Goal: Task Accomplishment & Management: Use online tool/utility

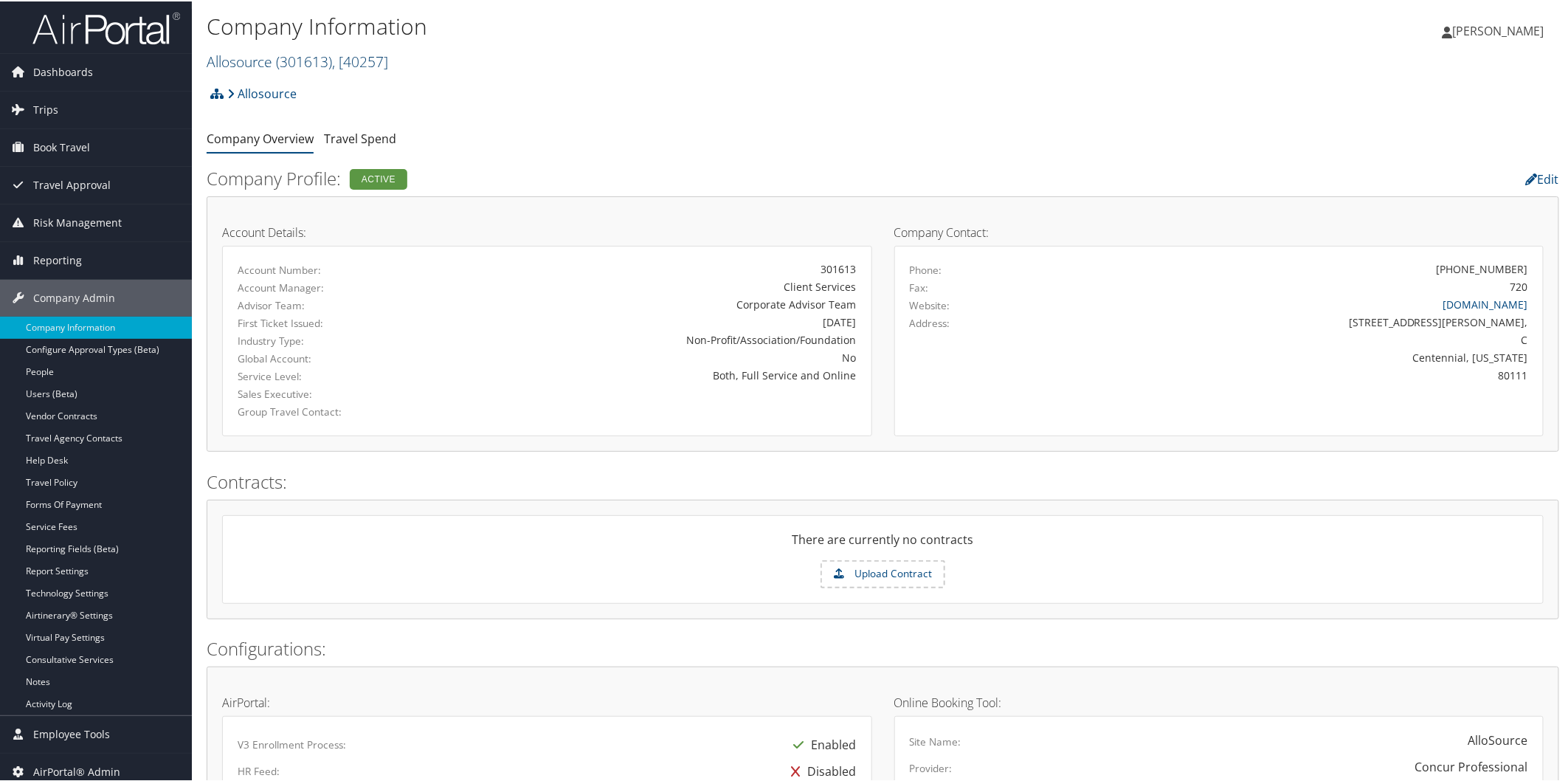
click at [319, 56] on span "( 301613 )" at bounding box center [304, 60] width 56 height 20
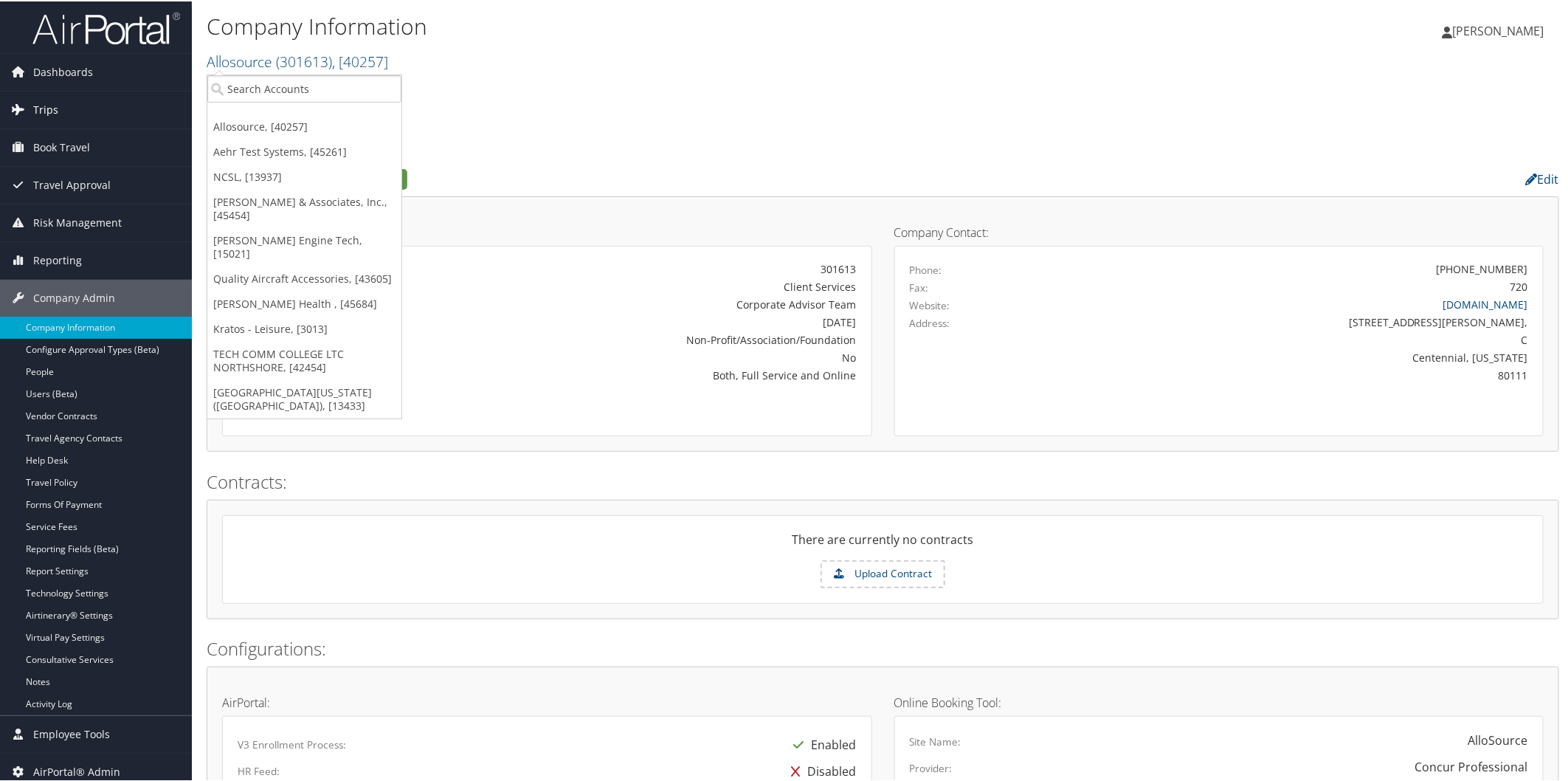
click at [32, 105] on link "Trips" at bounding box center [96, 109] width 192 height 37
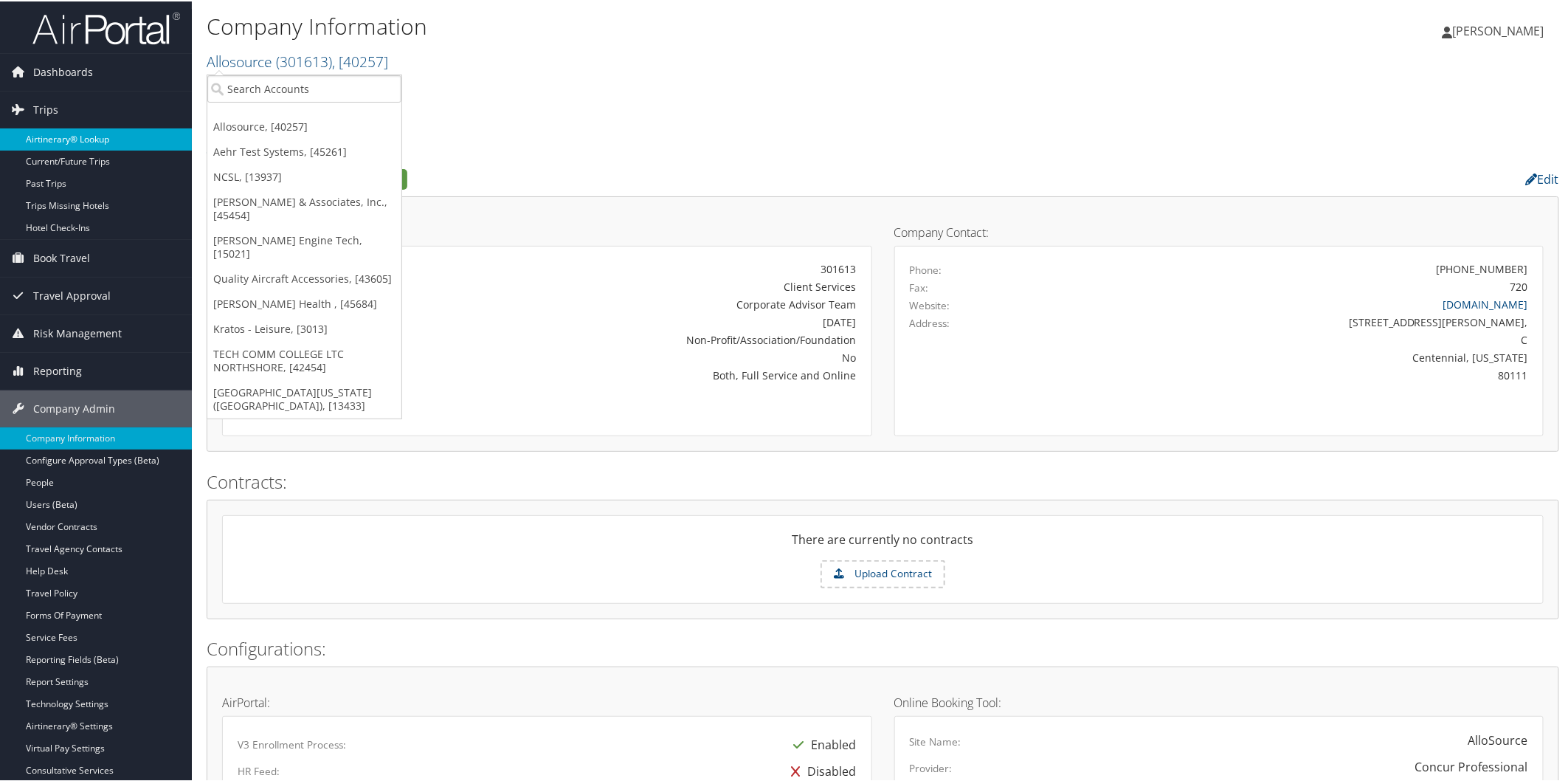
click at [81, 144] on link "Airtinerary® Lookup" at bounding box center [96, 138] width 192 height 22
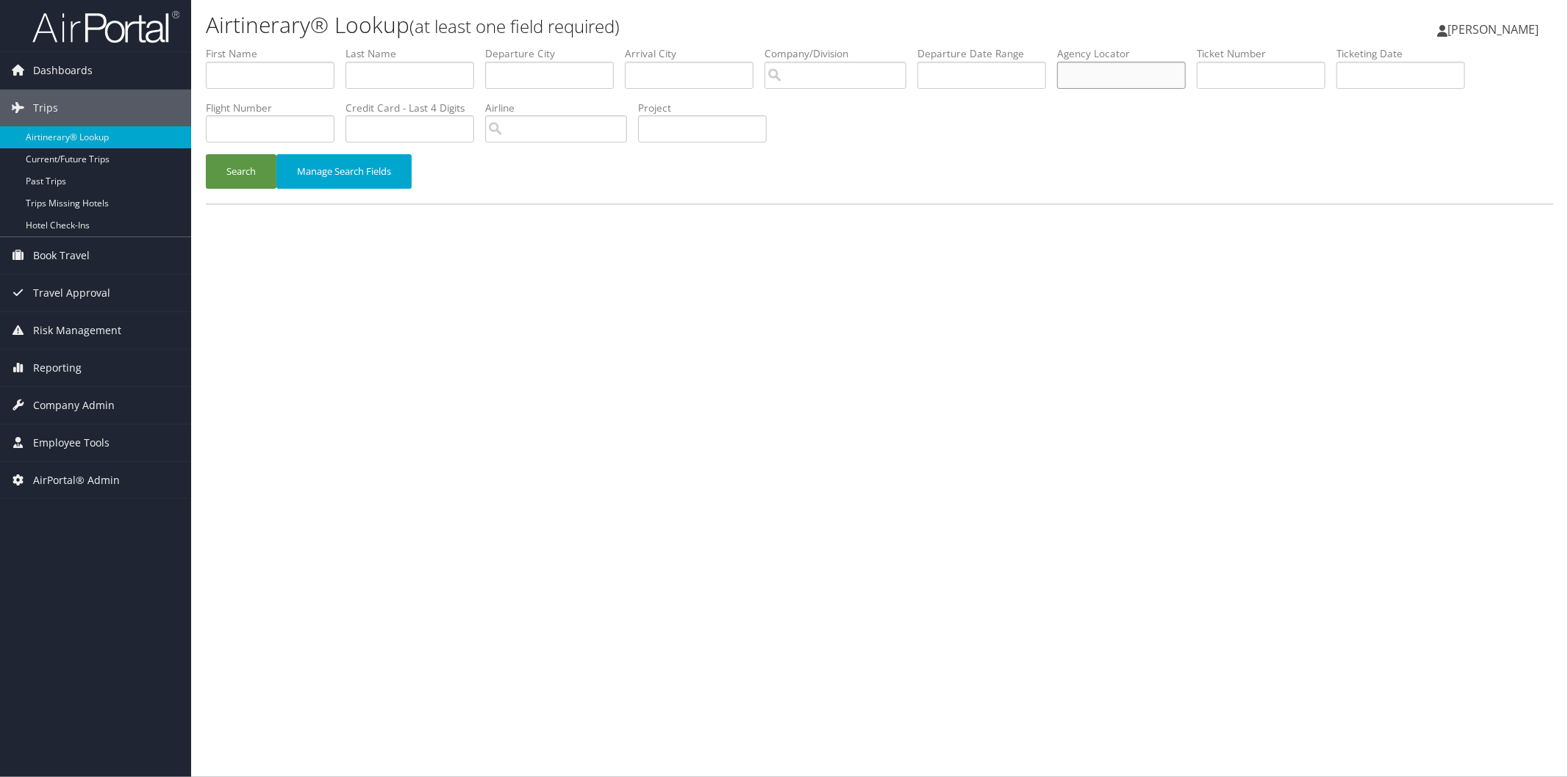
click at [1153, 82] on input "text" at bounding box center [1121, 75] width 129 height 27
paste input "CN18T5"
type input "CN18T5"
click at [244, 169] on button "Search" at bounding box center [241, 171] width 70 height 35
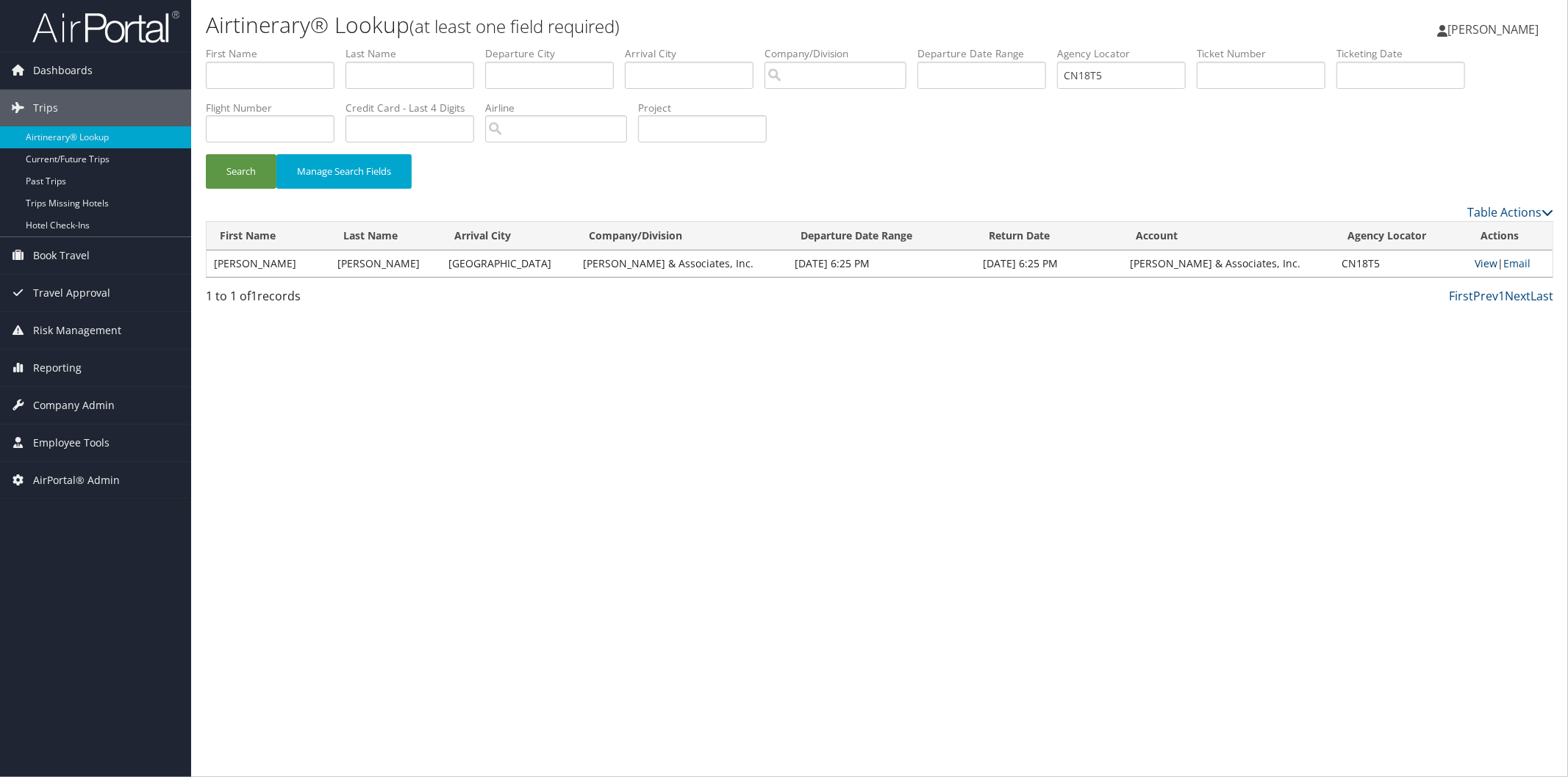
click at [1476, 268] on link "View" at bounding box center [1486, 263] width 23 height 14
click at [49, 394] on span "Company Admin" at bounding box center [74, 406] width 82 height 37
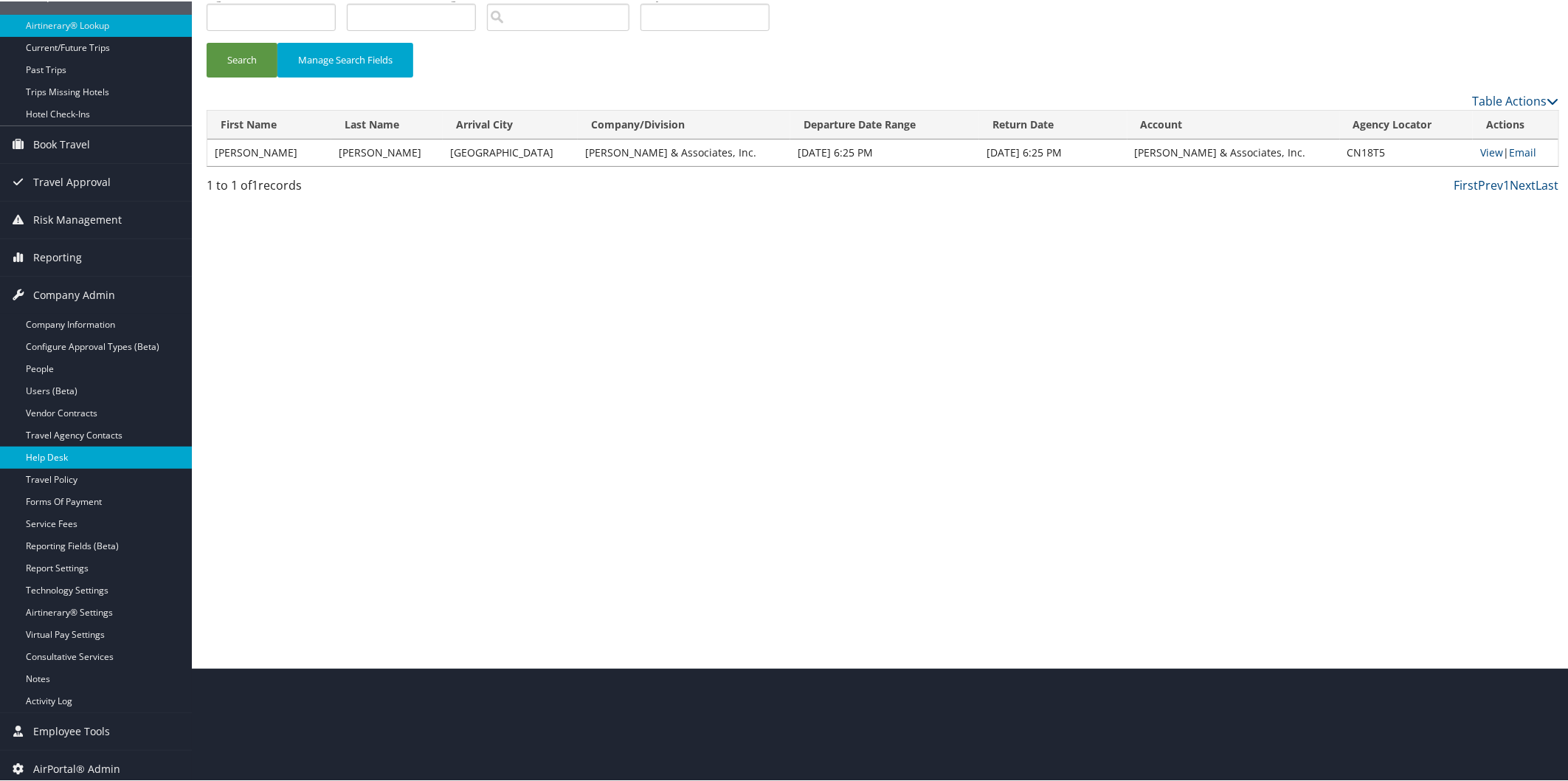
scroll to position [119, 0]
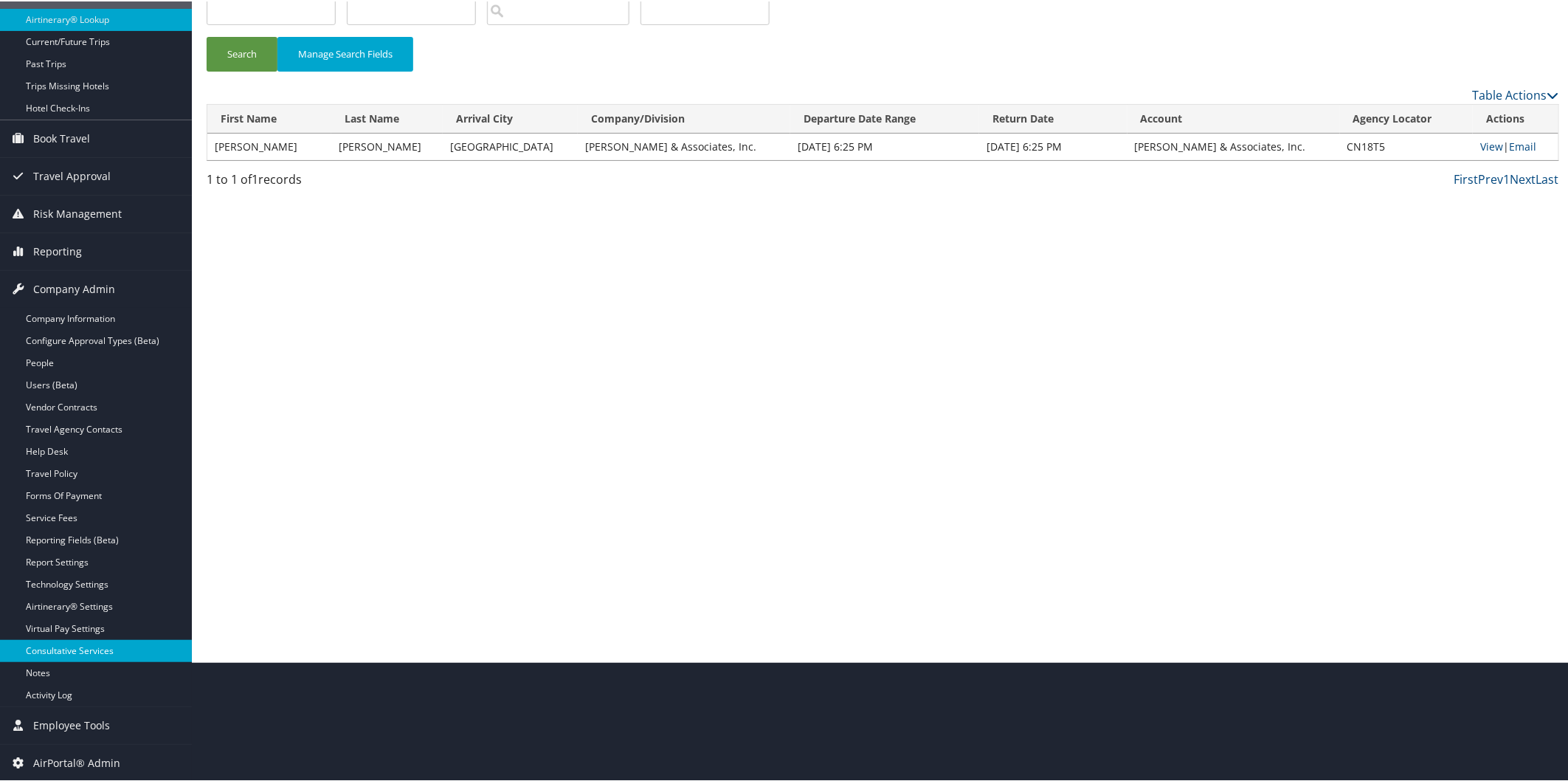
click at [84, 646] on link "Consultative Services" at bounding box center [96, 650] width 192 height 22
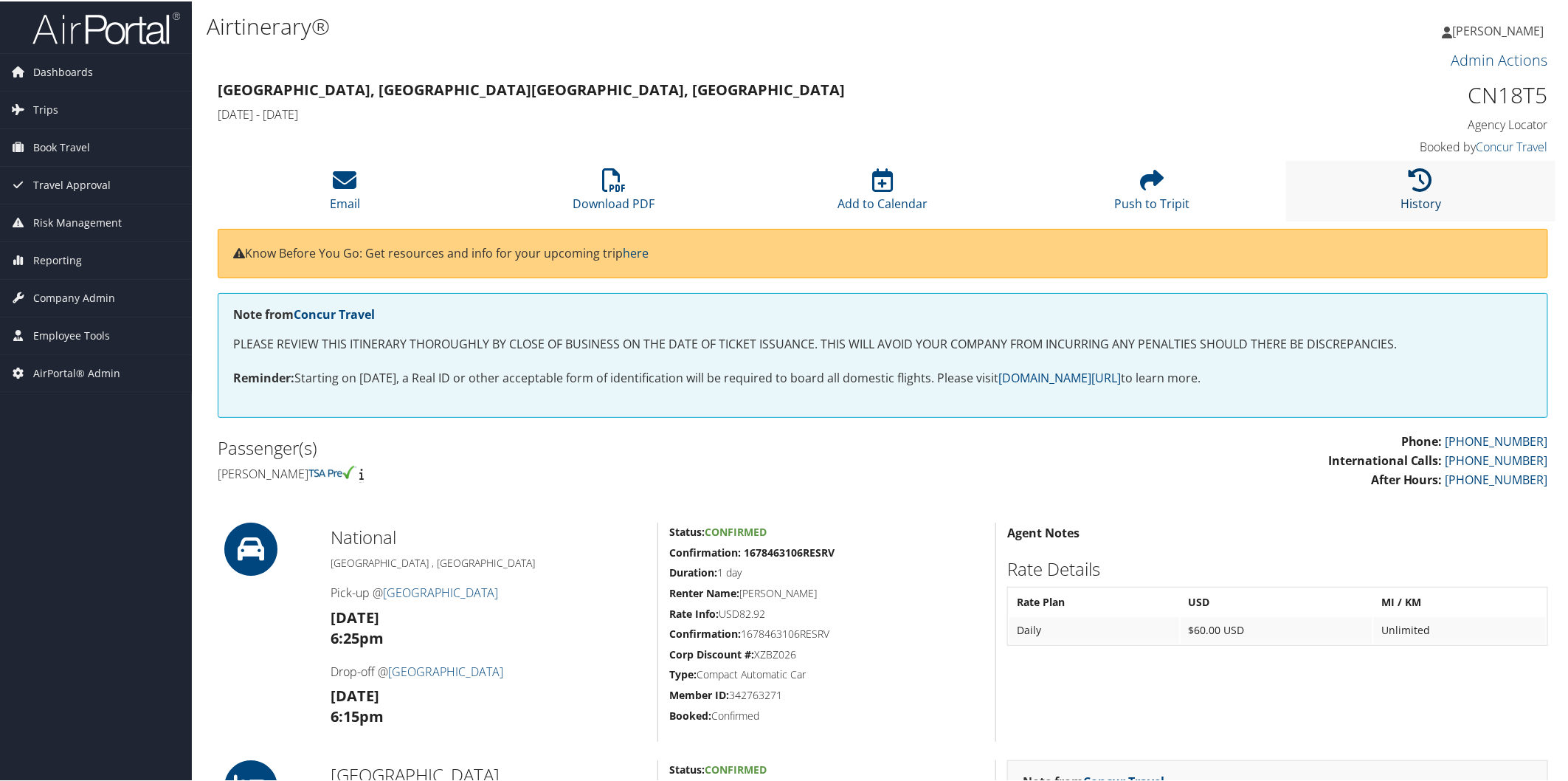
click at [1422, 175] on icon at bounding box center [1421, 178] width 23 height 23
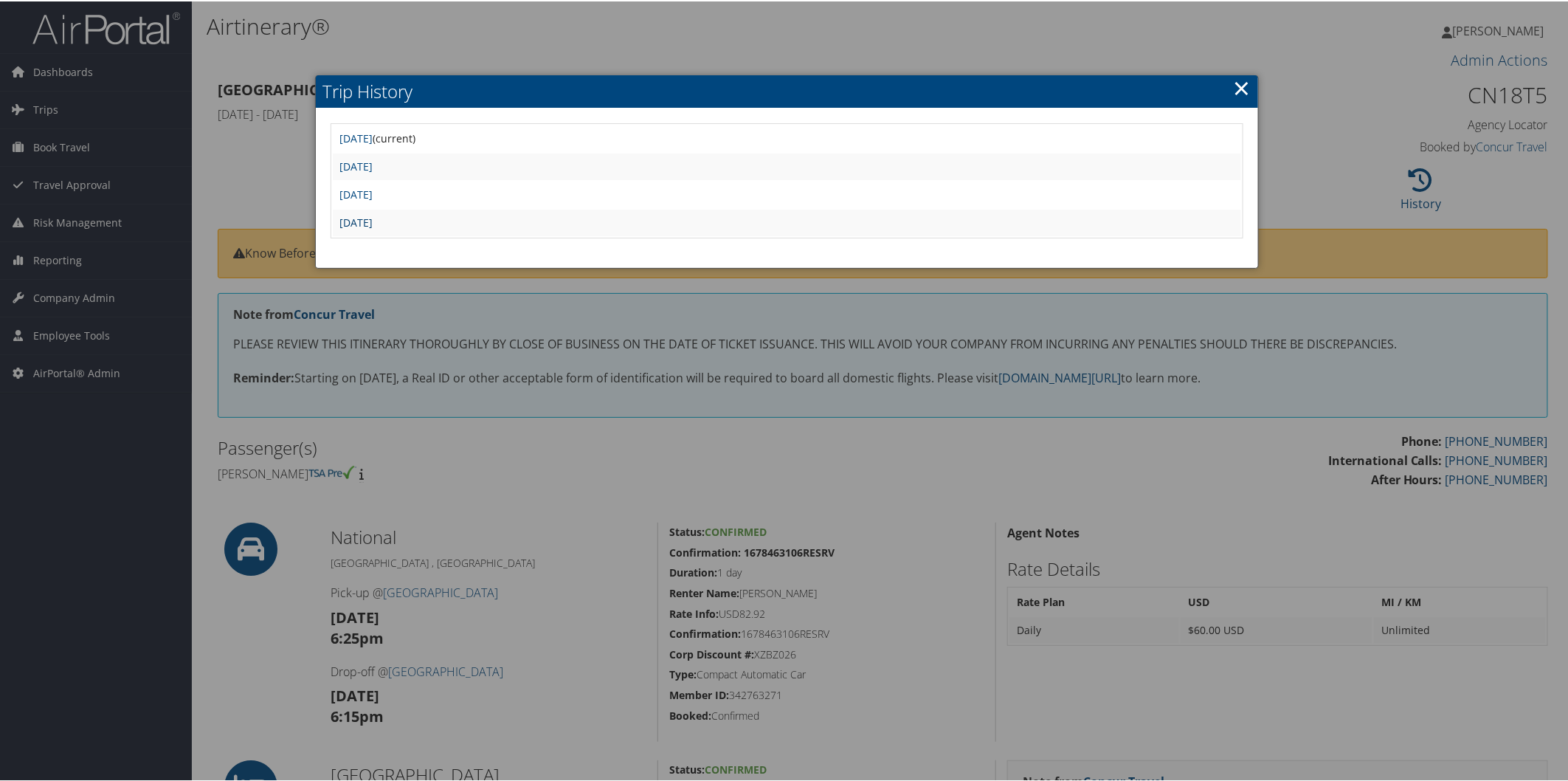
click at [374, 217] on link "Tue Jun 24 22:22:23 MDT 2025" at bounding box center [357, 221] width 33 height 14
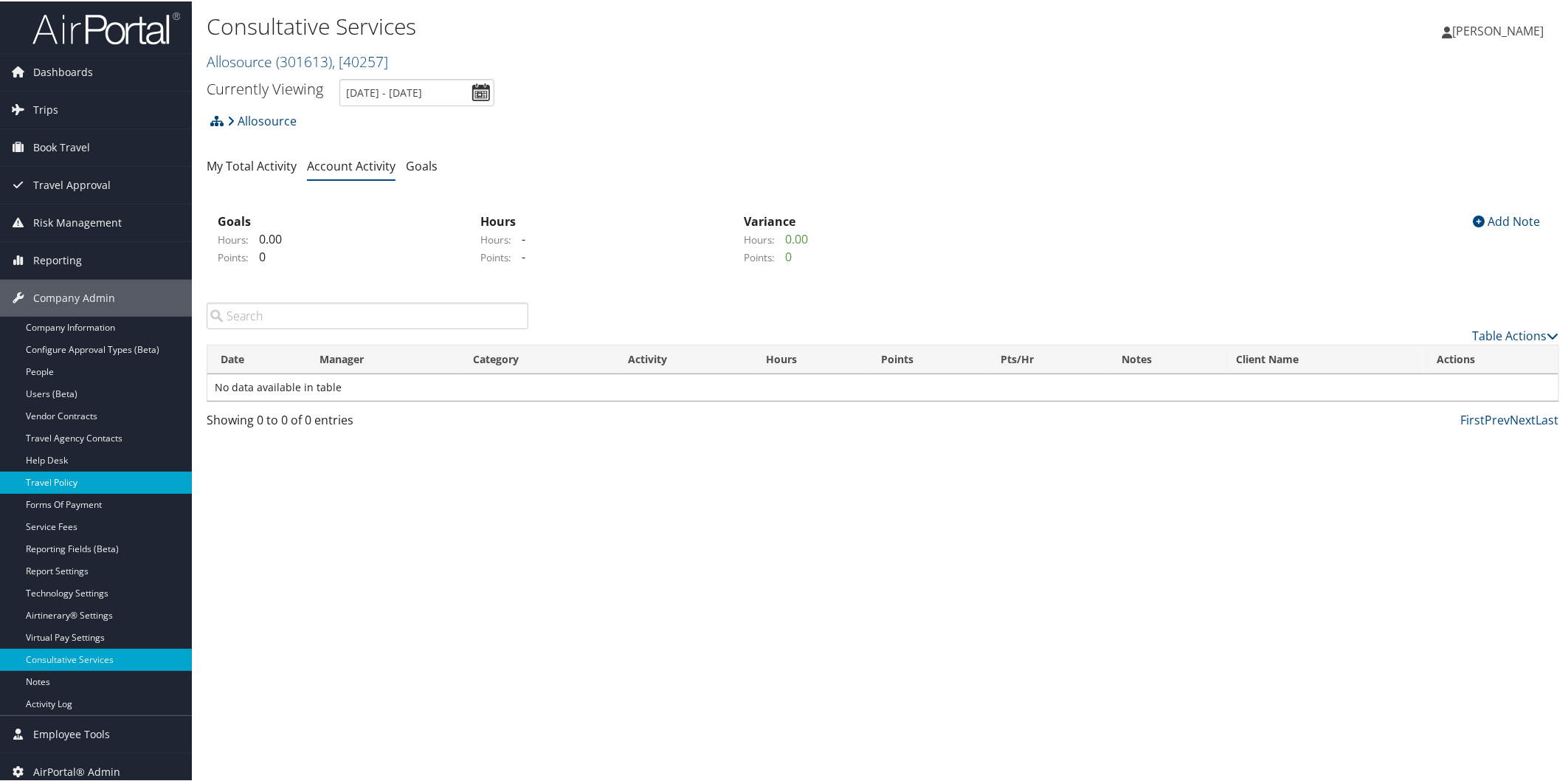
click at [75, 485] on link "Travel Policy" at bounding box center [96, 481] width 192 height 22
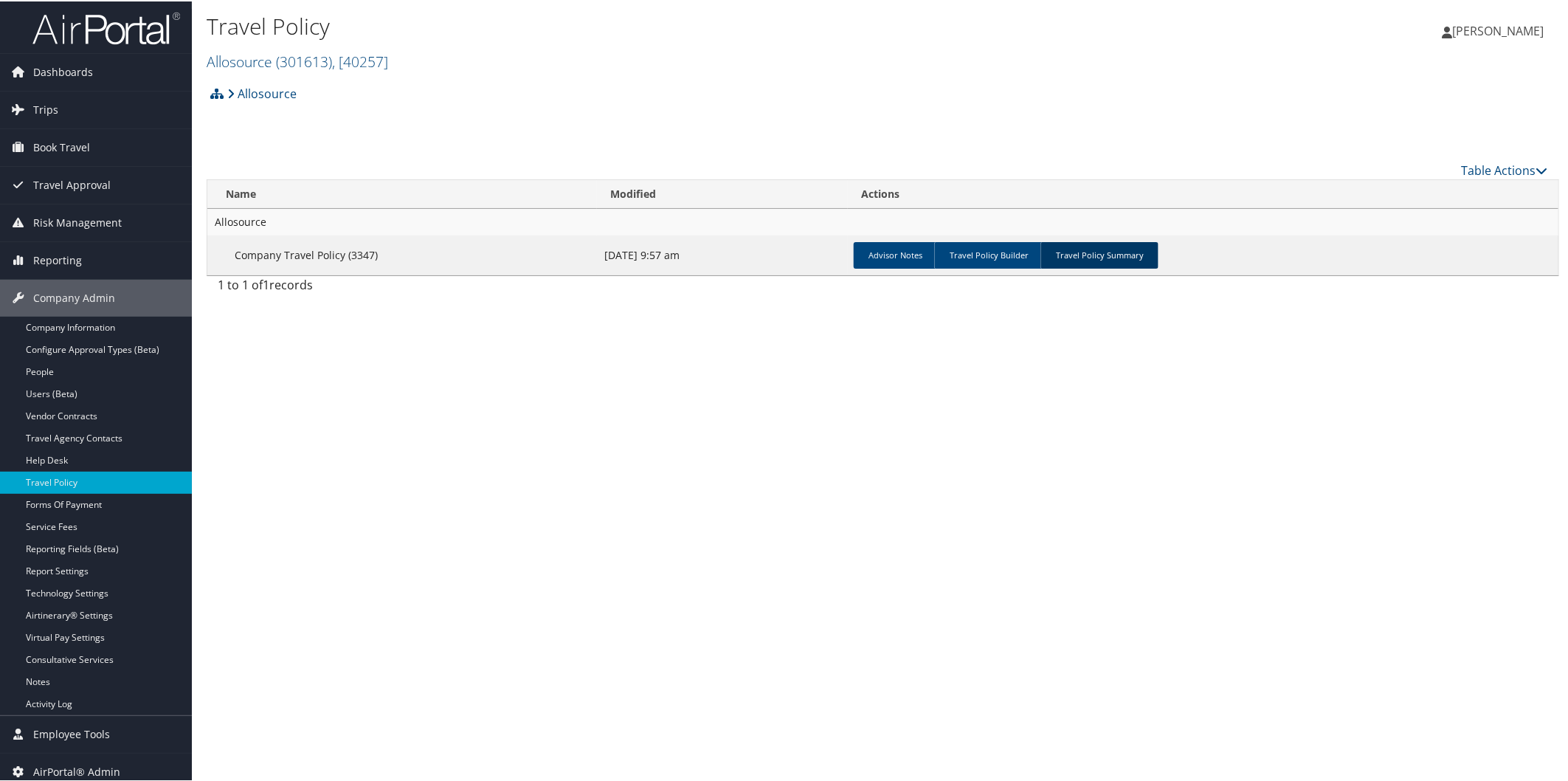
click at [1082, 254] on link "Travel Policy Summary" at bounding box center [1099, 254] width 118 height 26
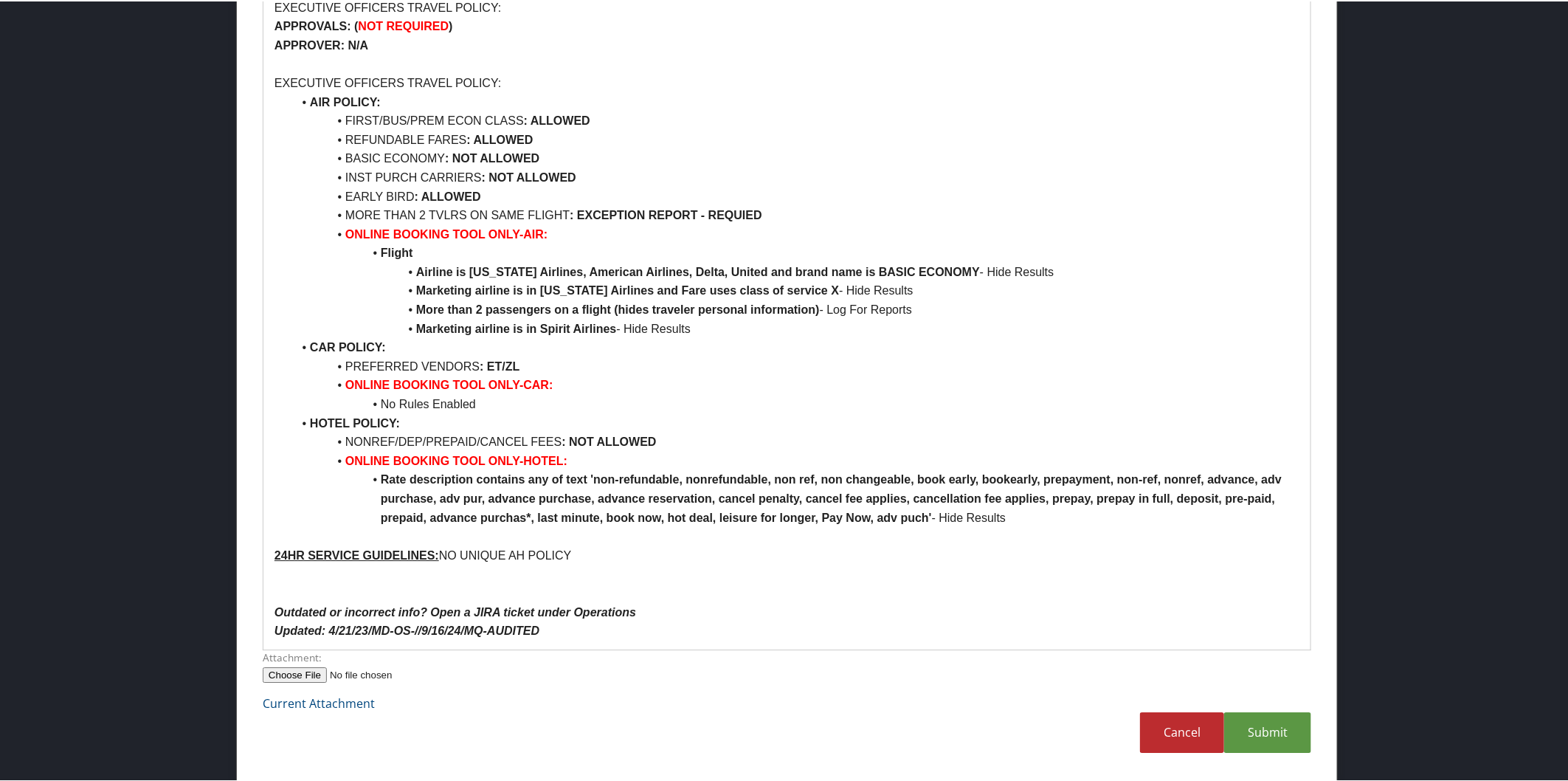
scroll to position [2041, 0]
